Goal: Obtain resource: Download file/media

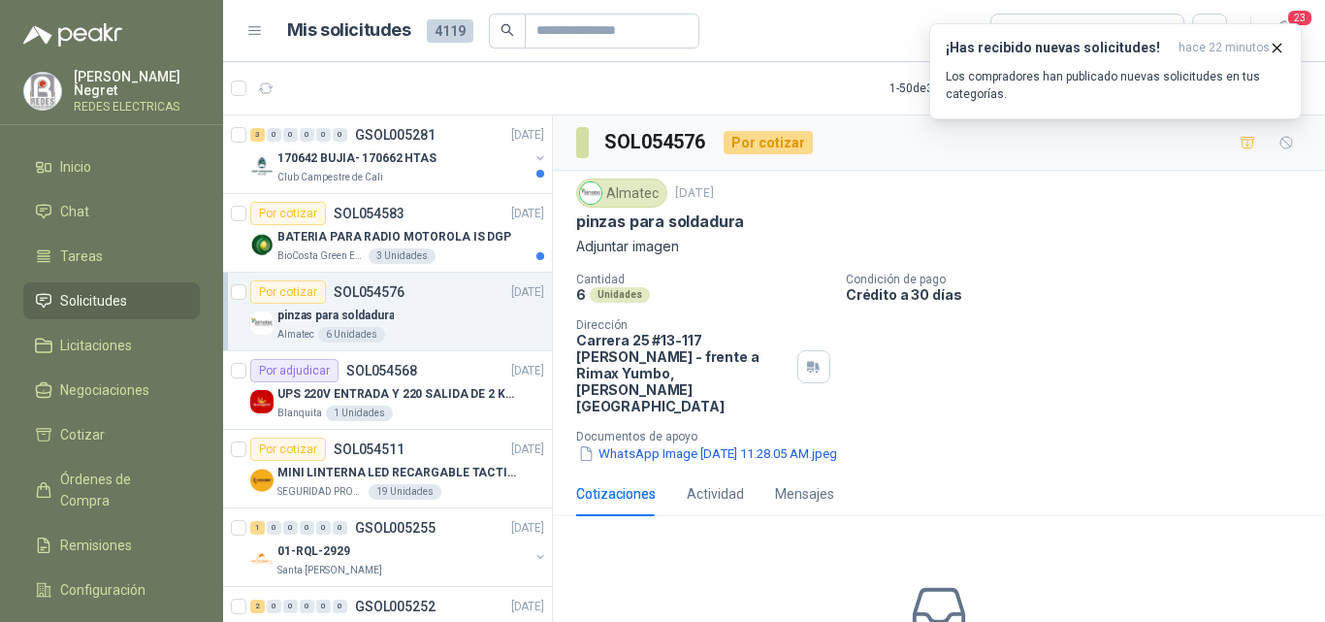
click at [454, 240] on p "BATERIA PARA RADIO MOTOROLA IS DGP" at bounding box center [394, 237] width 234 height 18
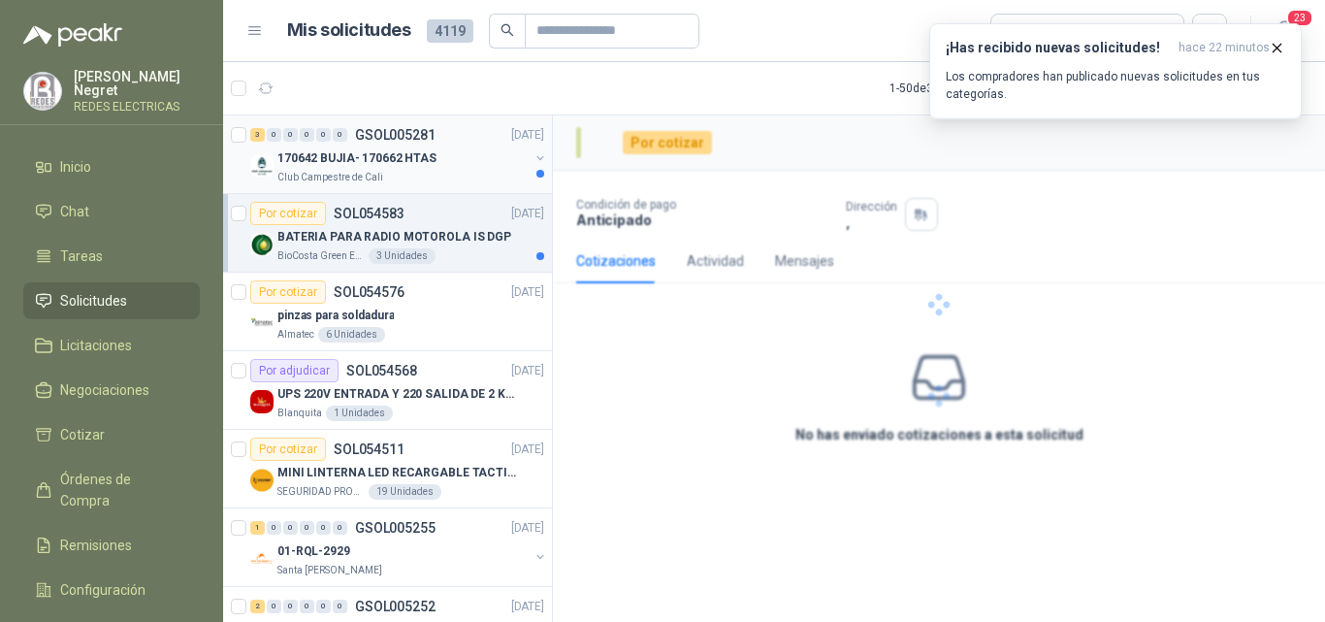
click at [457, 162] on div "170642 BUJIA- 170662 HTAS" at bounding box center [402, 157] width 251 height 23
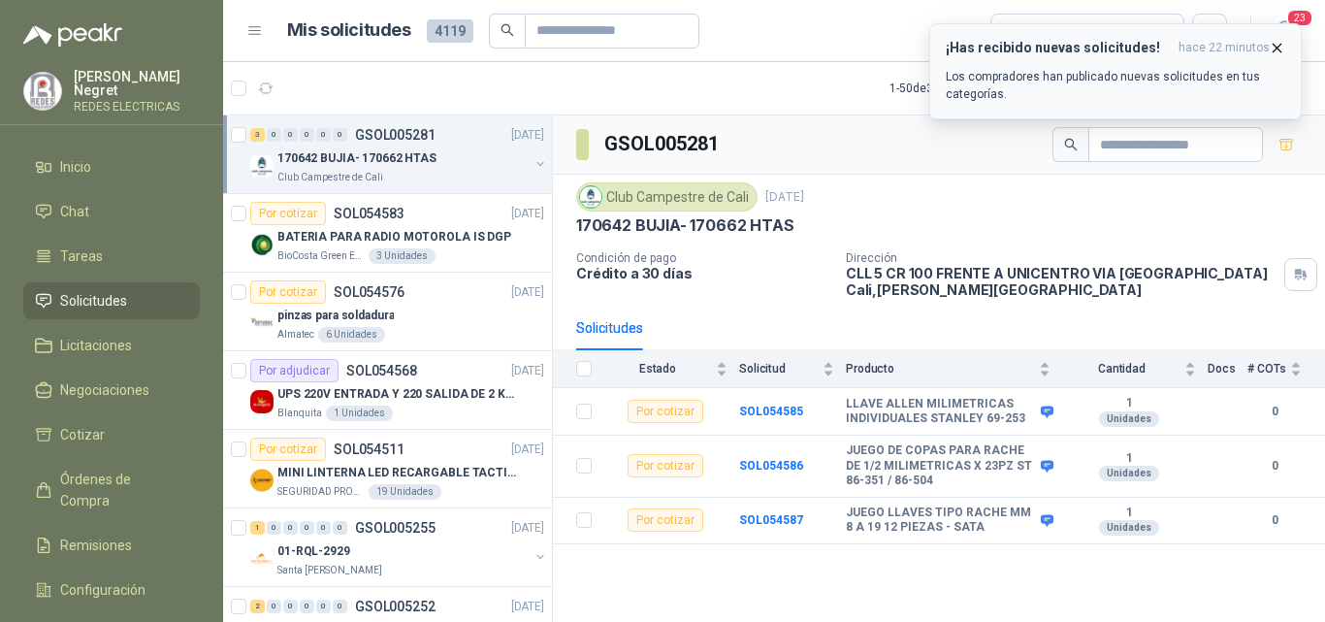
click at [1276, 49] on icon "button" at bounding box center [1277, 48] width 16 height 16
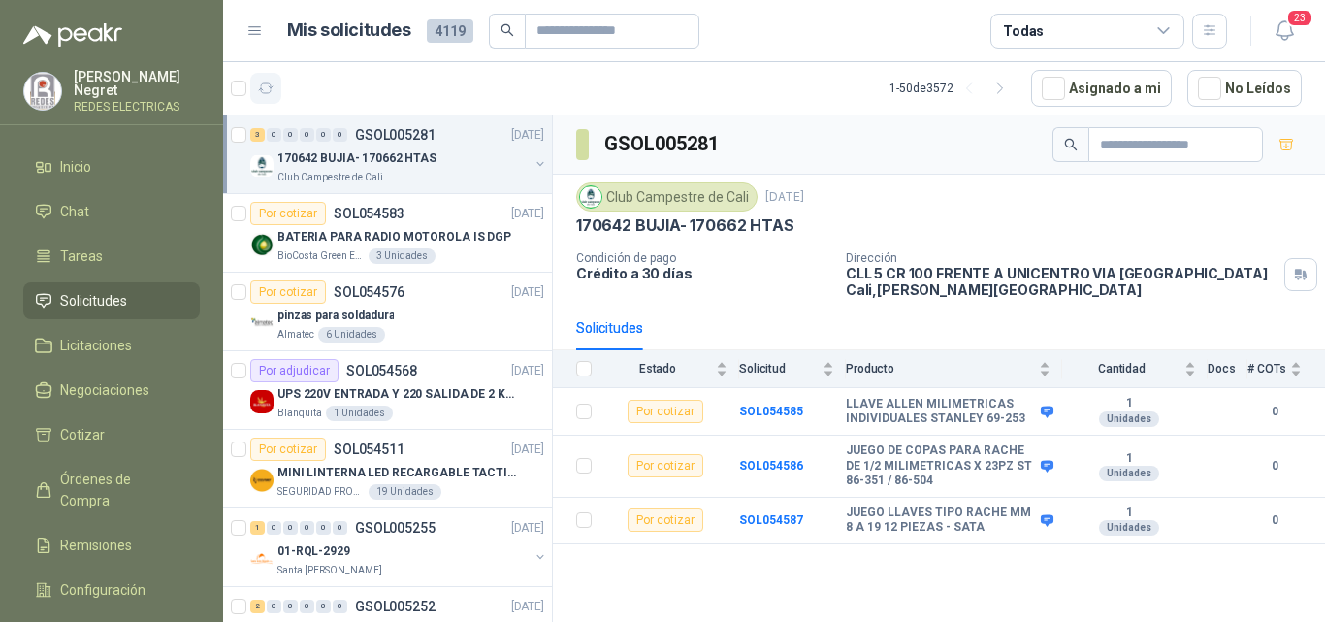
click at [268, 89] on icon "button" at bounding box center [266, 89] width 16 height 16
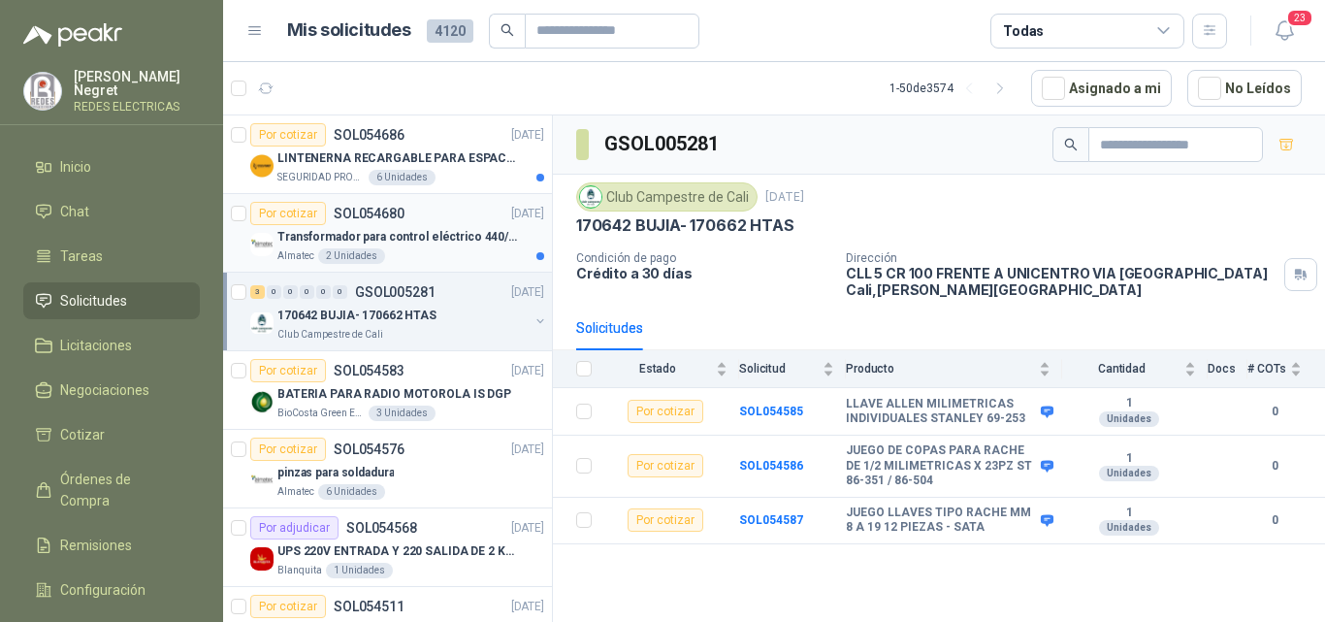
click at [439, 238] on p "Transformador para control eléctrico 440/220/110 - 45O VA." at bounding box center [398, 237] width 242 height 18
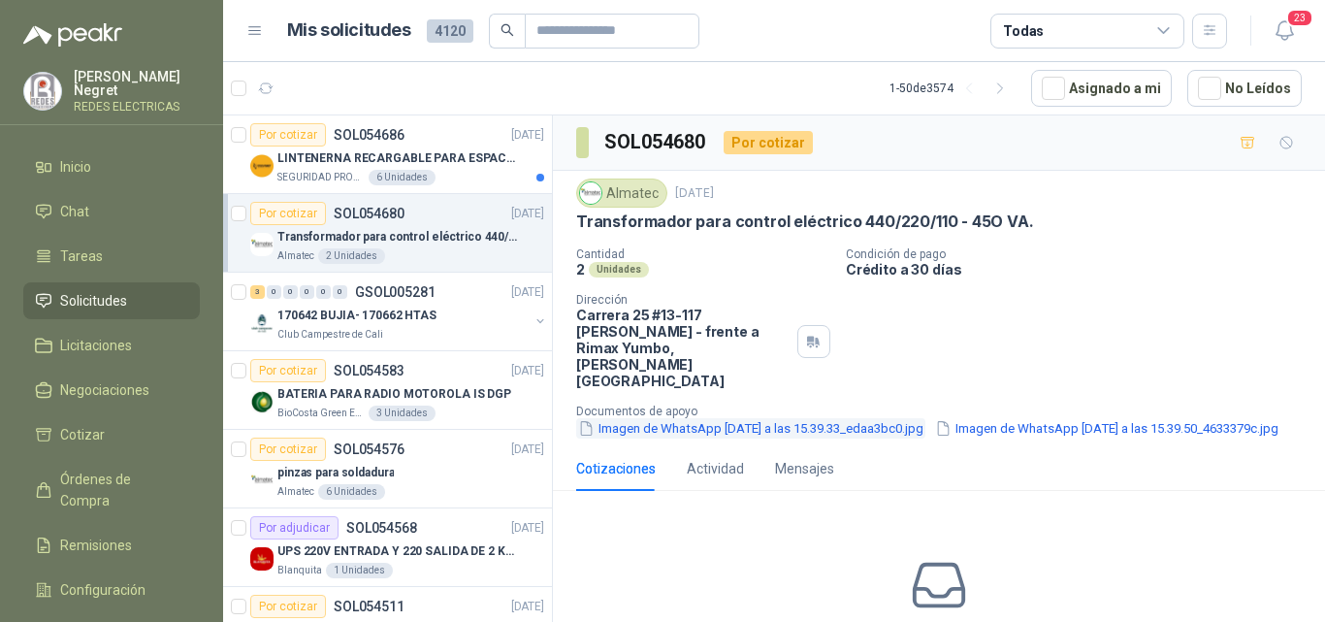
click at [745, 418] on button "Imagen de WhatsApp [DATE] a las 15.39.33_edaa3bc0.jpg" at bounding box center [750, 428] width 349 height 20
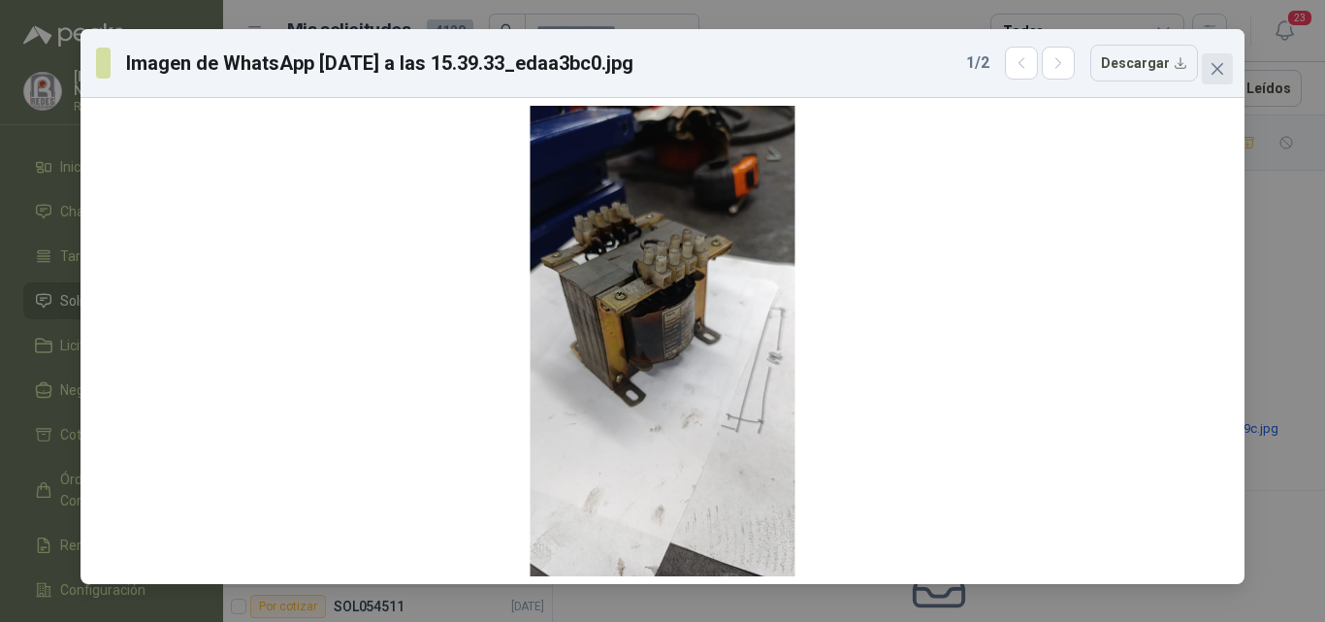
click at [1211, 80] on button "Close" at bounding box center [1217, 68] width 31 height 31
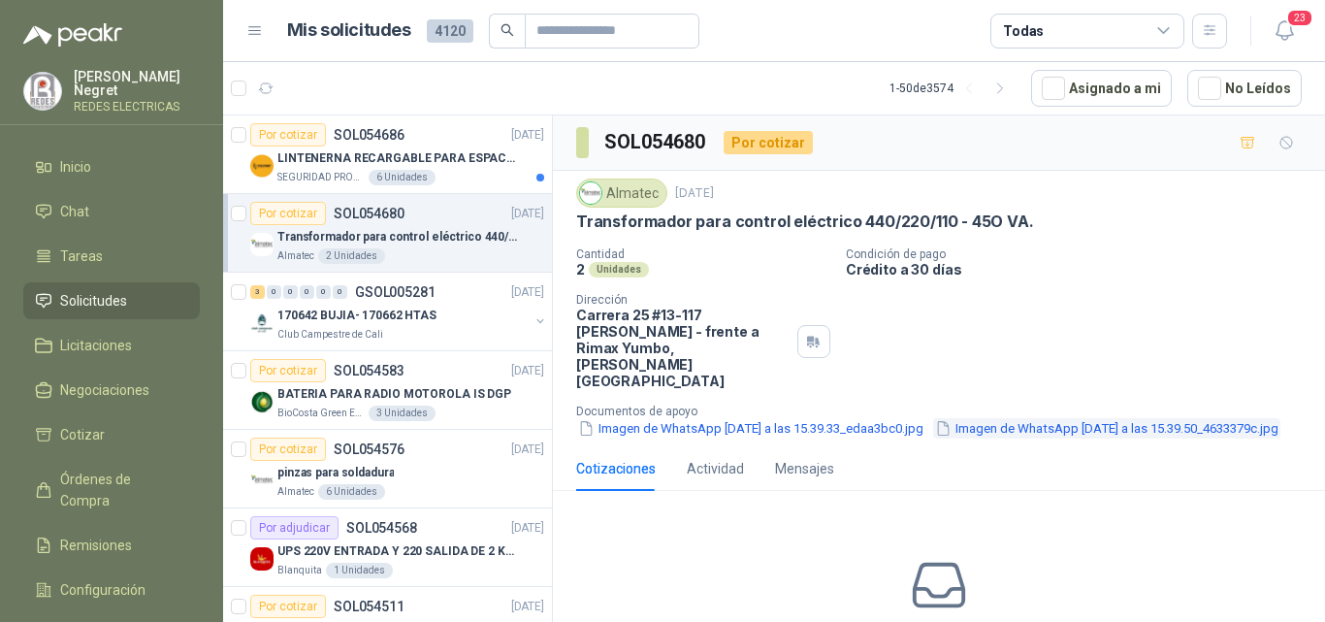
click at [933, 418] on button "Imagen de WhatsApp [DATE] a las 15.39.50_4633379c.jpg" at bounding box center [1106, 428] width 347 height 20
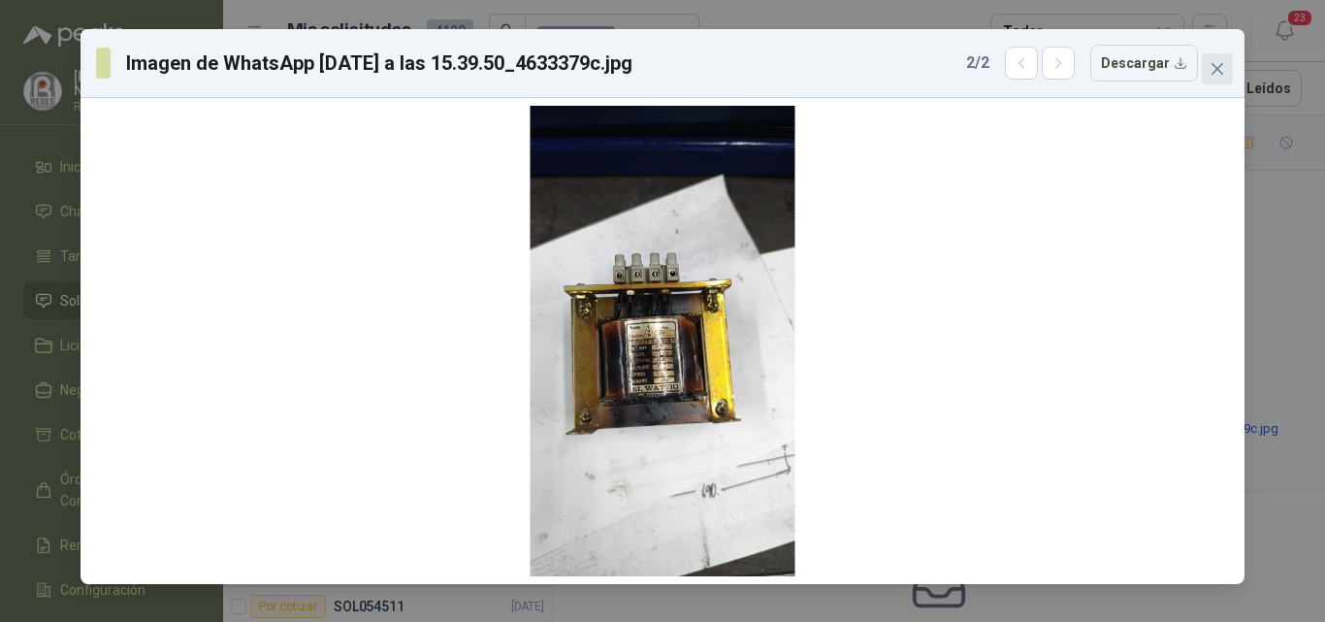
click at [1209, 66] on span "Close" at bounding box center [1217, 69] width 31 height 16
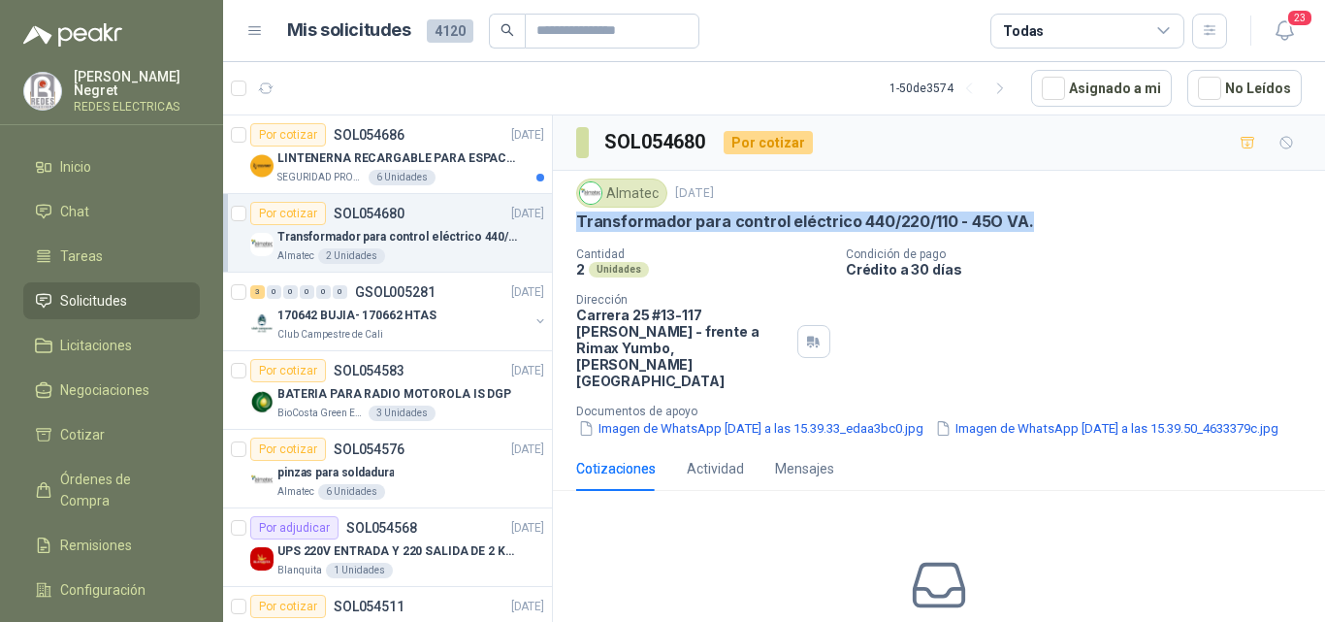
drag, startPoint x: 578, startPoint y: 220, endPoint x: 1023, endPoint y: 220, distance: 445.3
click at [1023, 220] on p "Transformador para control eléctrico 440/220/110 - 45O VA." at bounding box center [805, 221] width 458 height 20
copy p "Transformador para control eléctrico 440/220/110 - 45O VA."
click at [744, 418] on button "Imagen de WhatsApp [DATE] a las 15.39.33_edaa3bc0.jpg" at bounding box center [750, 428] width 349 height 20
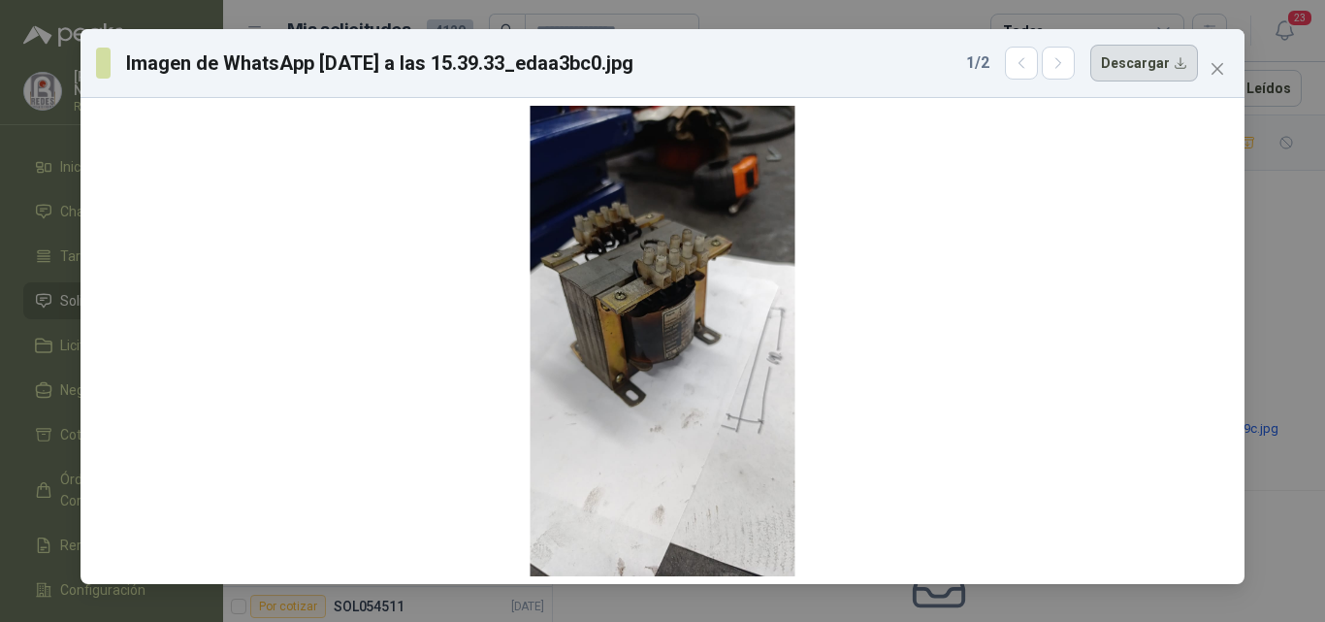
click at [1164, 71] on button "Descargar" at bounding box center [1144, 63] width 108 height 37
click at [1138, 224] on div at bounding box center [662, 341] width 1149 height 471
click at [1213, 72] on icon "close" at bounding box center [1218, 69] width 16 height 16
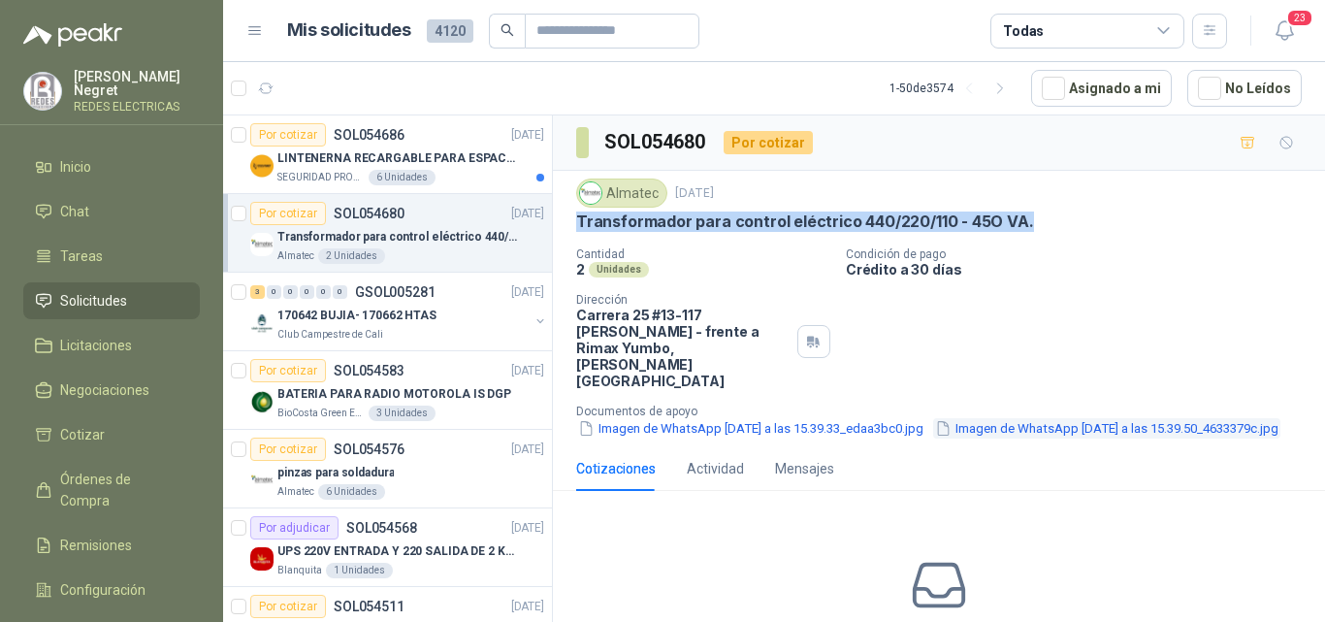
click at [933, 418] on button "Imagen de WhatsApp [DATE] a las 15.39.50_4633379c.jpg" at bounding box center [1106, 428] width 347 height 20
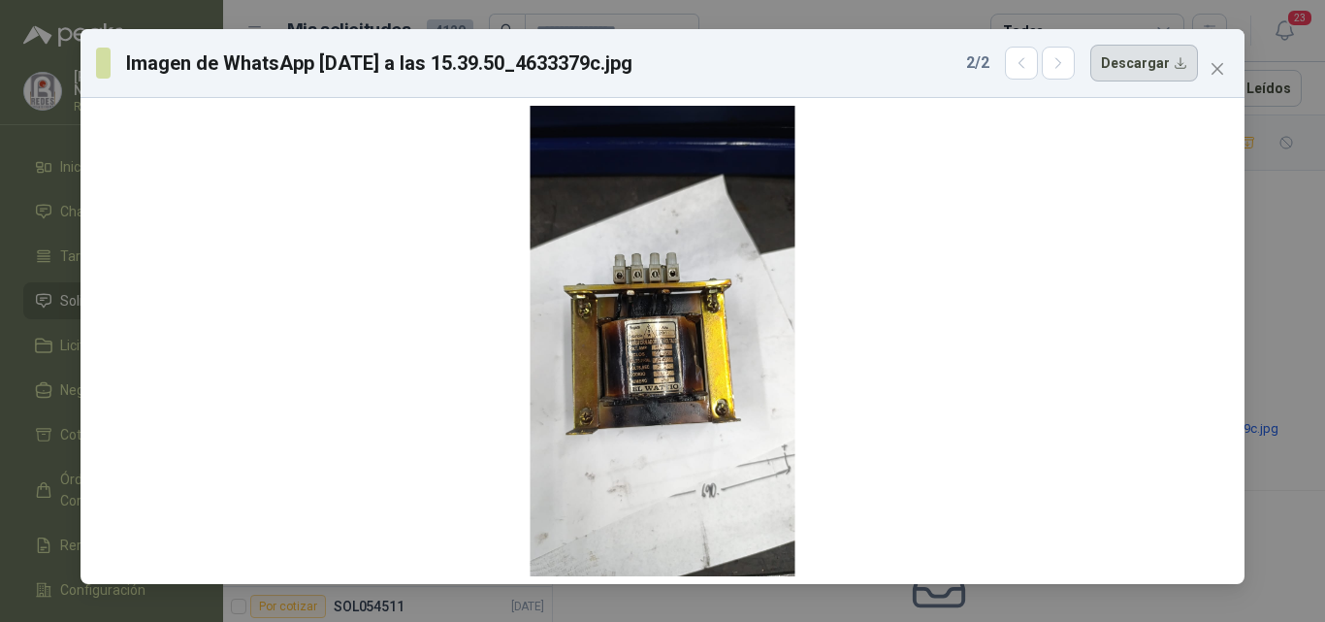
click at [1140, 72] on button "Descargar" at bounding box center [1144, 63] width 108 height 37
click at [1221, 69] on icon "close" at bounding box center [1218, 69] width 16 height 16
